Goal: Find contact information: Obtain details needed to contact an individual or organization

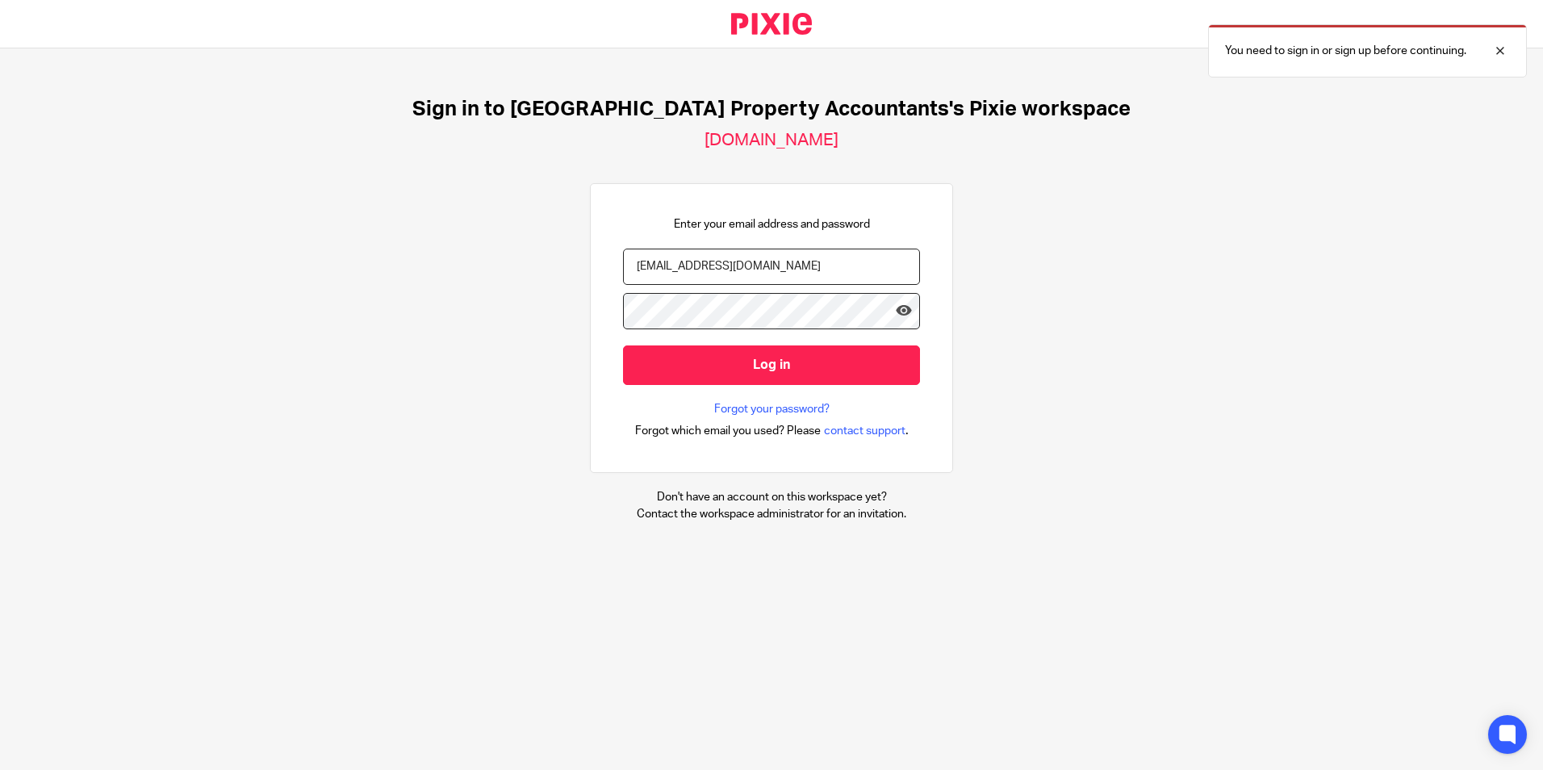
click at [788, 371] on input "Log in" at bounding box center [771, 365] width 297 height 40
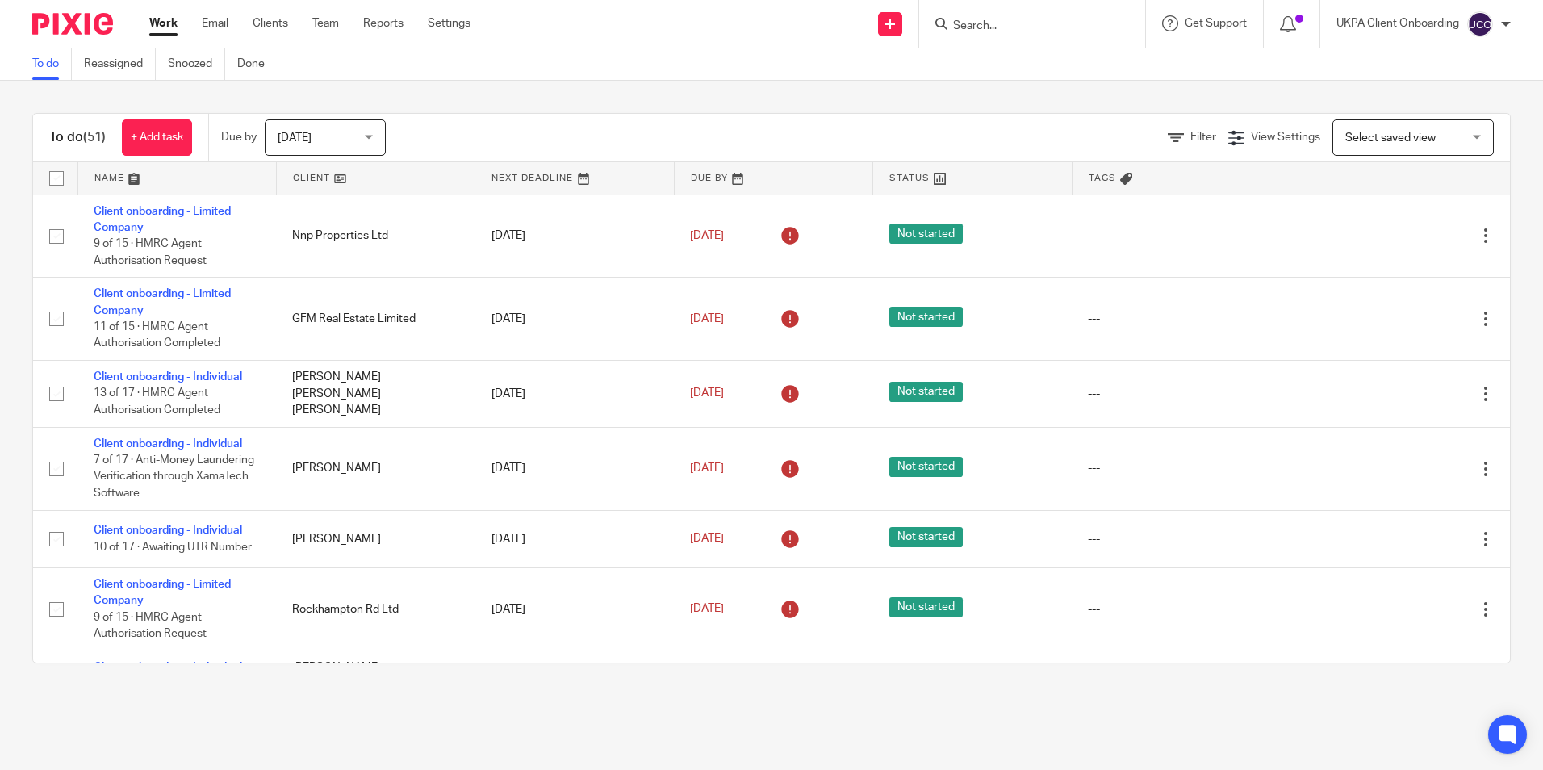
click at [964, 17] on form at bounding box center [1037, 24] width 172 height 20
click at [976, 19] on input "Search" at bounding box center [1023, 26] width 145 height 15
paste input "mzinuk01@yahoo.co.uk"
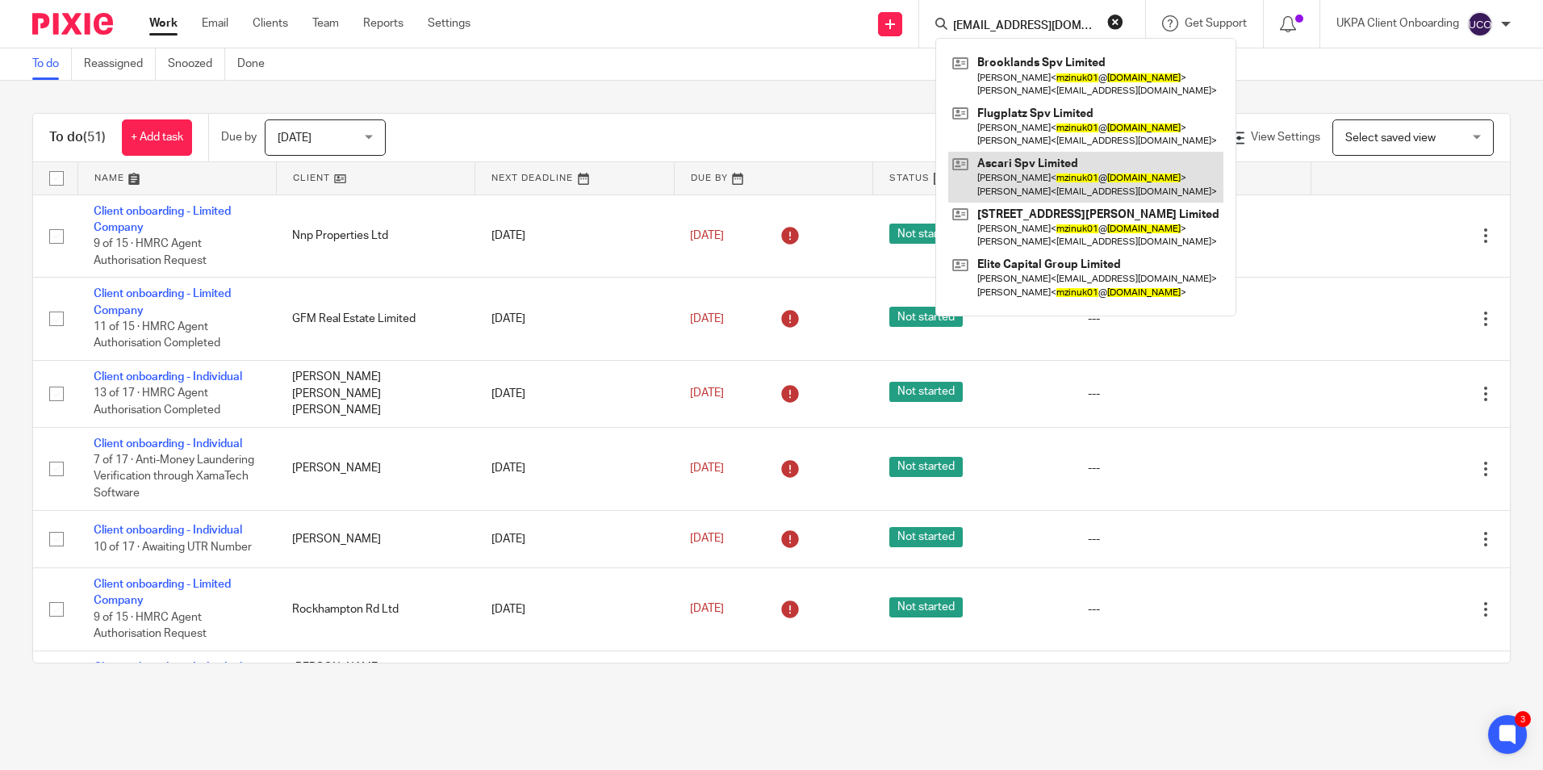
type input "mzinuk01@yahoo.co.uk"
click at [1029, 170] on link at bounding box center [1085, 177] width 275 height 50
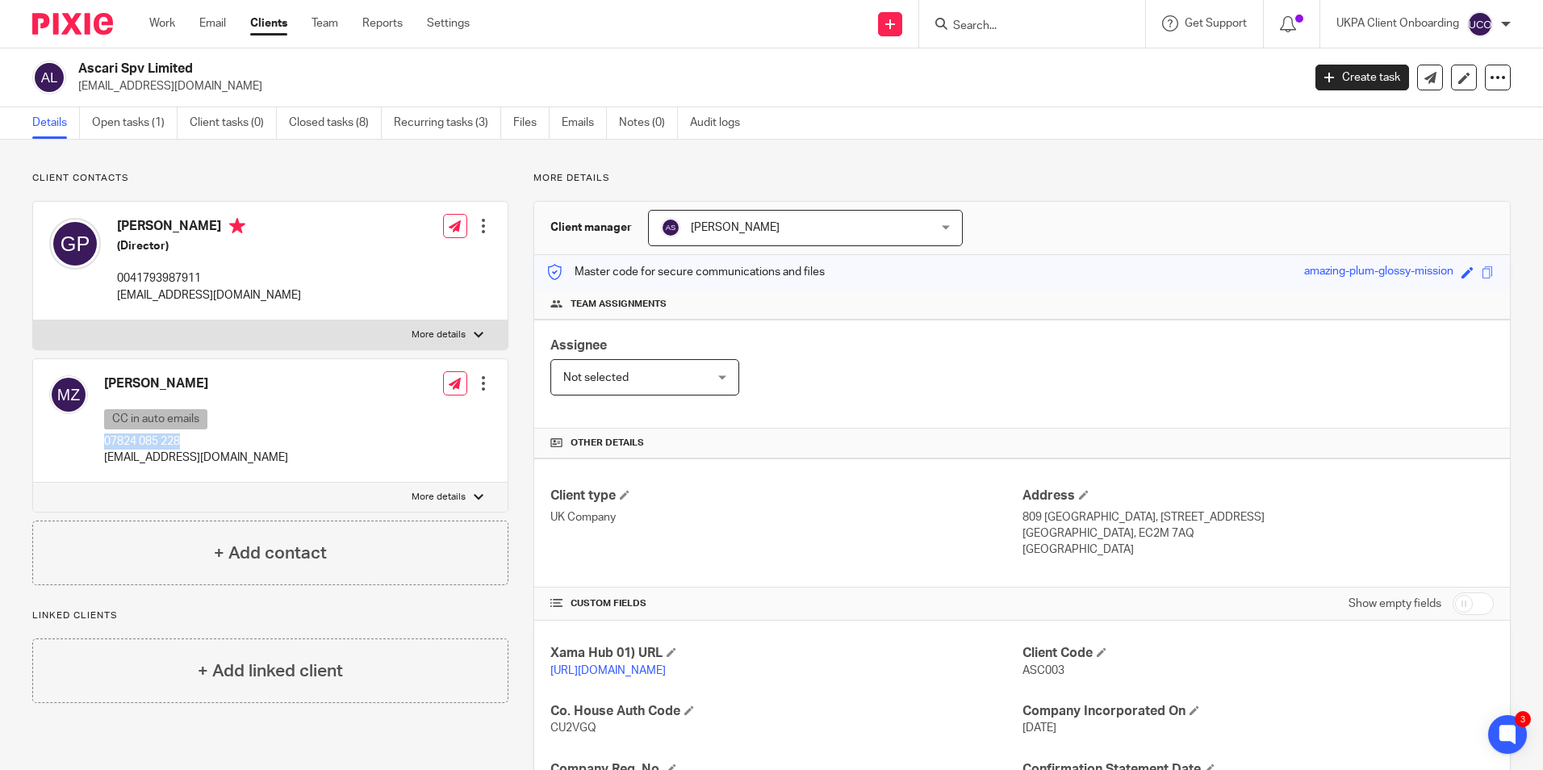
drag, startPoint x: 186, startPoint y: 437, endPoint x: 101, endPoint y: 440, distance: 85.6
click at [101, 440] on div "[PERSON_NAME] CC in auto emails 07824 085 228 [EMAIL_ADDRESS][DOMAIN_NAME]" at bounding box center [168, 420] width 239 height 107
copy p "07824 085 228"
click at [244, 417] on div "Markus Zeller CC in auto emails 07824 085 228 mzinuk01@yahoo.co.uk Edit contact…" at bounding box center [270, 420] width 475 height 123
drag, startPoint x: 184, startPoint y: 441, endPoint x: 107, endPoint y: 437, distance: 77.5
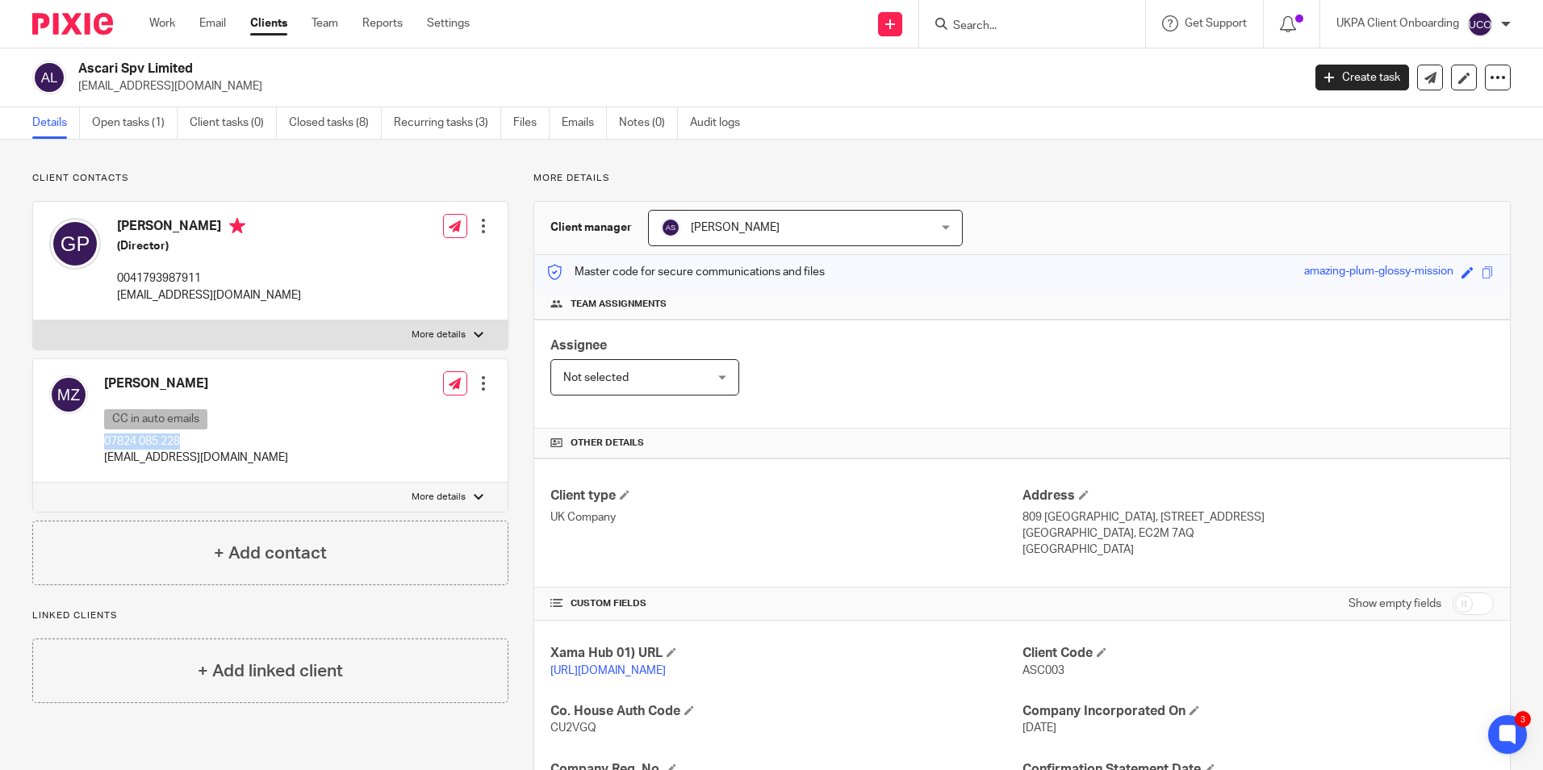
click at [107, 437] on p "07824 085 228" at bounding box center [196, 441] width 184 height 16
copy p "07824 085 228"
